Goal: Task Accomplishment & Management: Complete application form

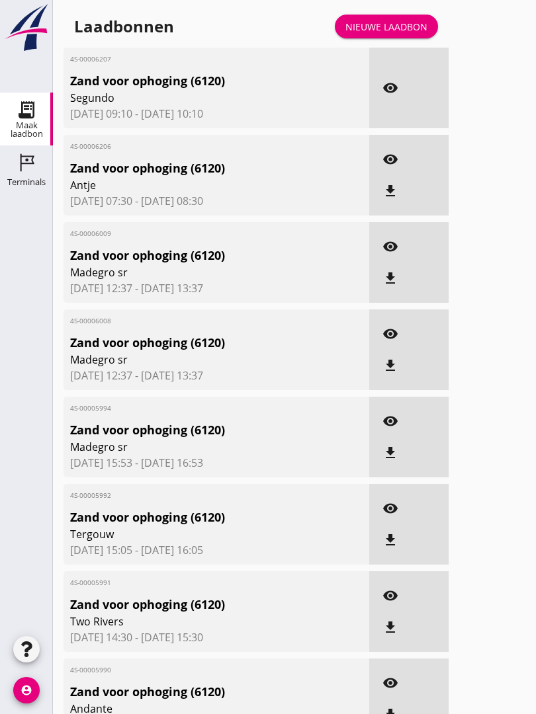
click at [392, 32] on div "Nieuwe laadbon" at bounding box center [386, 27] width 82 height 14
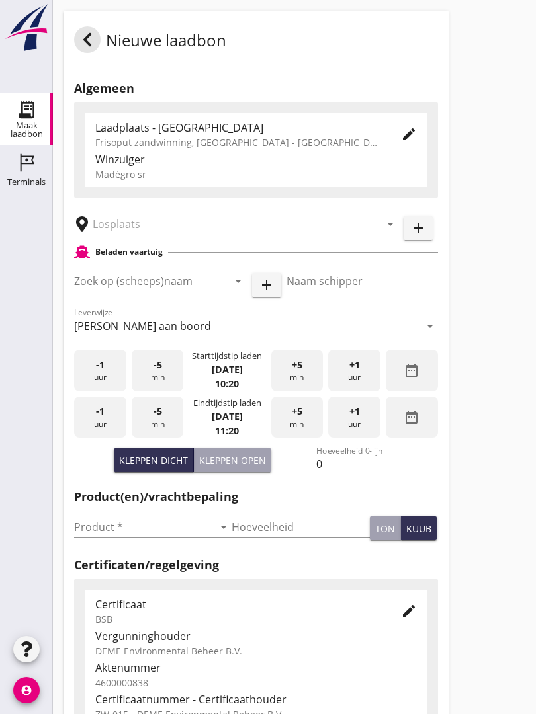
click at [138, 235] on input "text" at bounding box center [227, 224] width 269 height 21
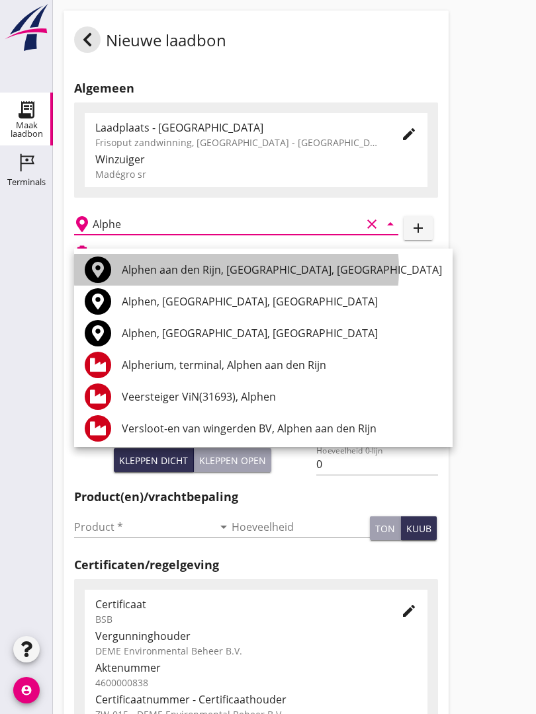
click at [200, 269] on div "Alphen aan den Rijn, [GEOGRAPHIC_DATA], [GEOGRAPHIC_DATA]" at bounding box center [282, 270] width 320 height 16
type input "Alphen aan den Rijn, [GEOGRAPHIC_DATA], [GEOGRAPHIC_DATA]"
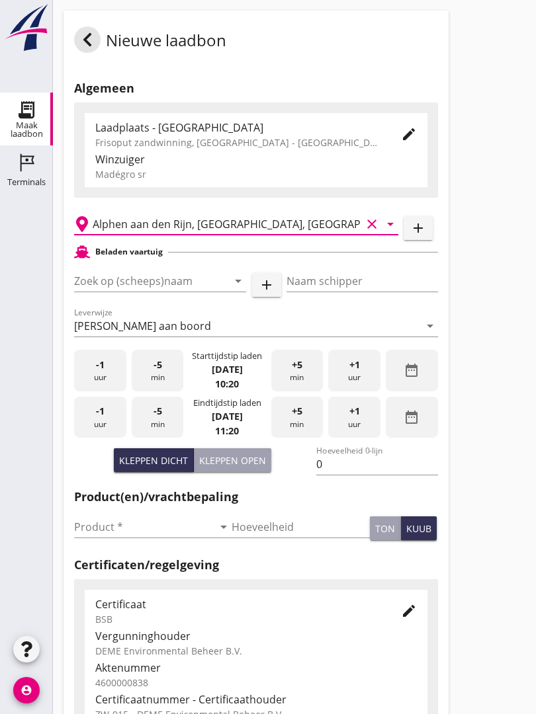
click at [176, 292] on input "Zoek op (scheeps)naam" at bounding box center [141, 281] width 135 height 21
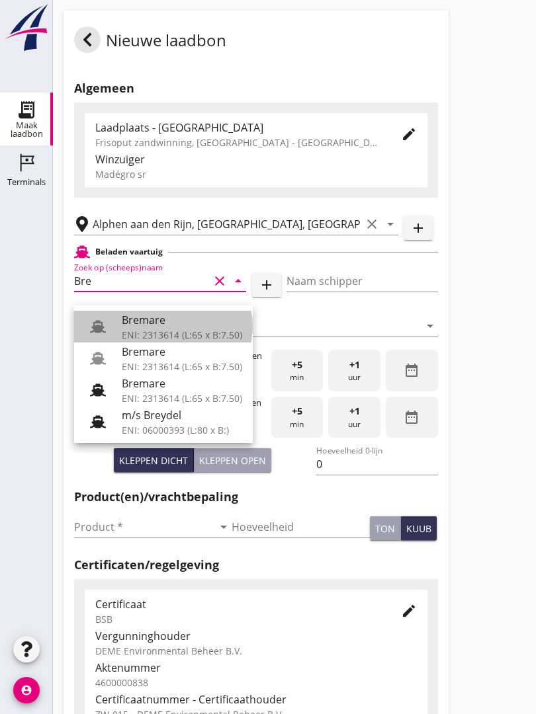
click at [154, 316] on div "Bremare" at bounding box center [182, 320] width 120 height 16
type input "Bremare"
type input "[PERSON_NAME]"
type input "429"
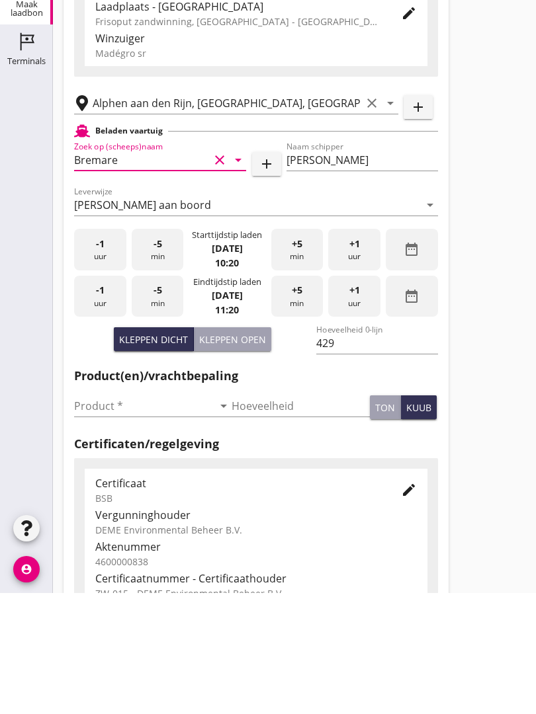
click at [101, 517] on input "Product *" at bounding box center [143, 527] width 139 height 21
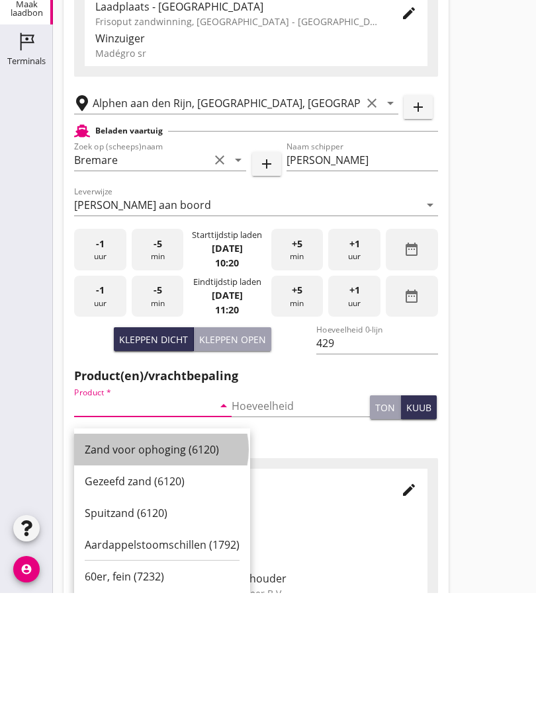
click at [166, 563] on div "Zand voor ophoging (6120)" at bounding box center [162, 571] width 155 height 16
type input "Zand voor ophoging (6120)"
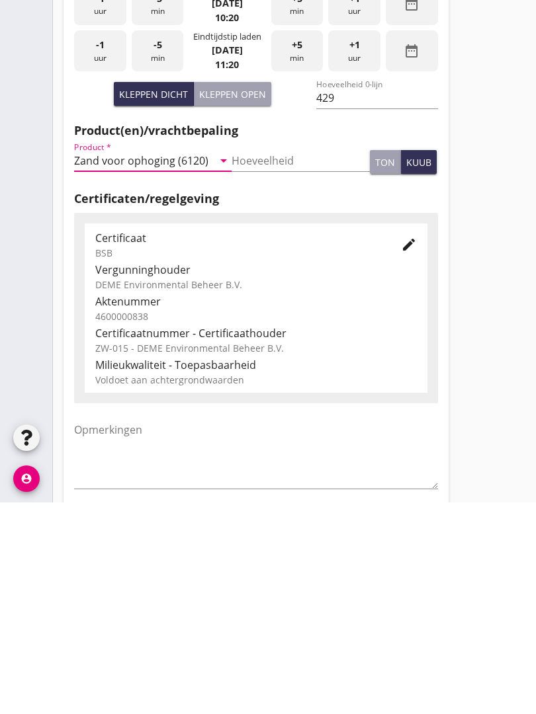
scroll to position [232, 0]
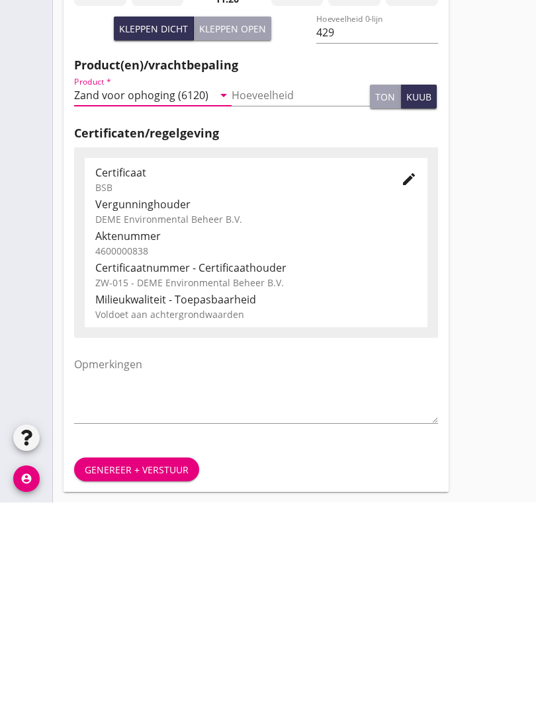
click at [128, 670] on button "Genereer + verstuur" at bounding box center [136, 682] width 125 height 24
